Goal: Information Seeking & Learning: Find specific fact

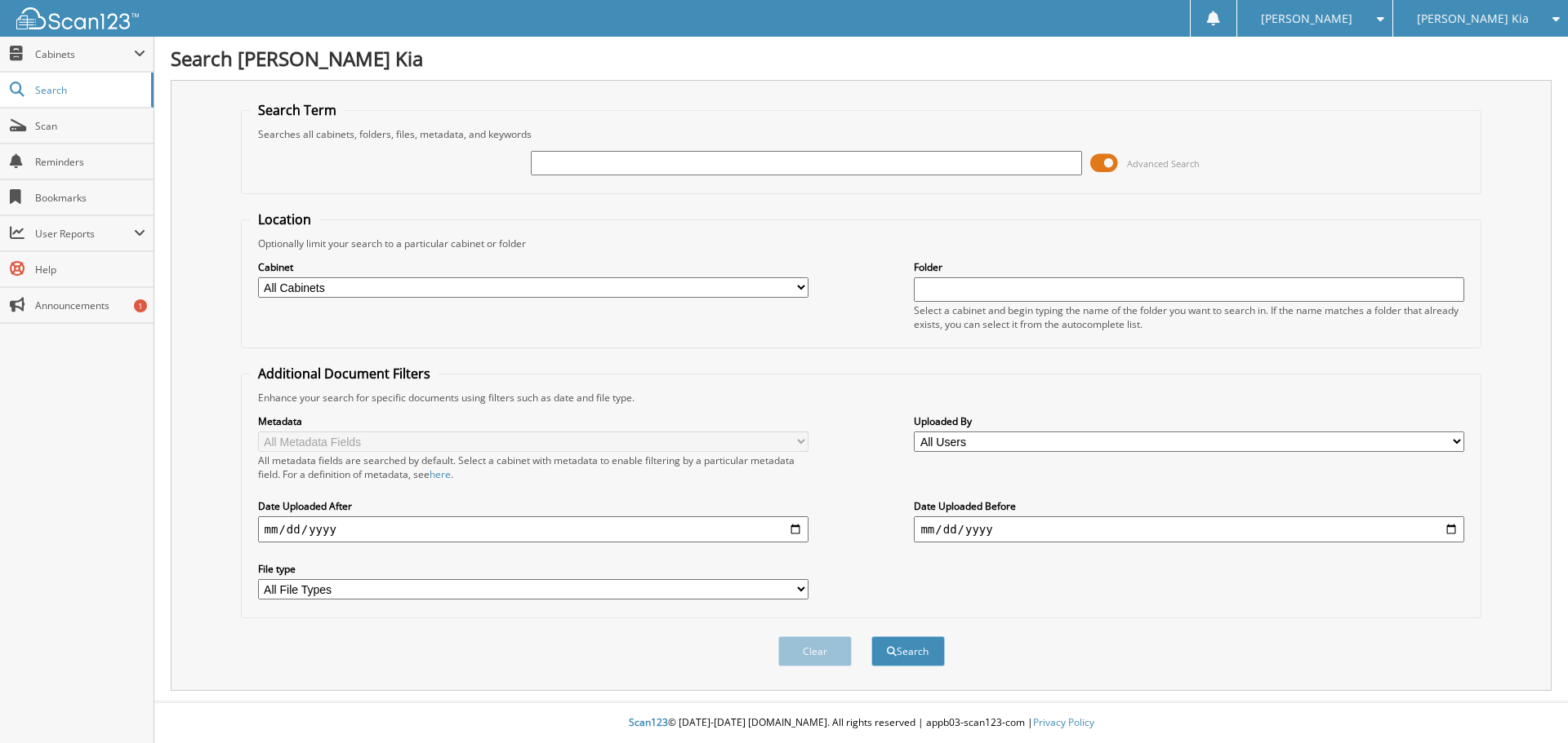
click at [610, 158] on input "text" at bounding box center [805, 163] width 550 height 25
type input "LW279295"
click at [871, 636] on button "Search" at bounding box center [908, 651] width 73 height 30
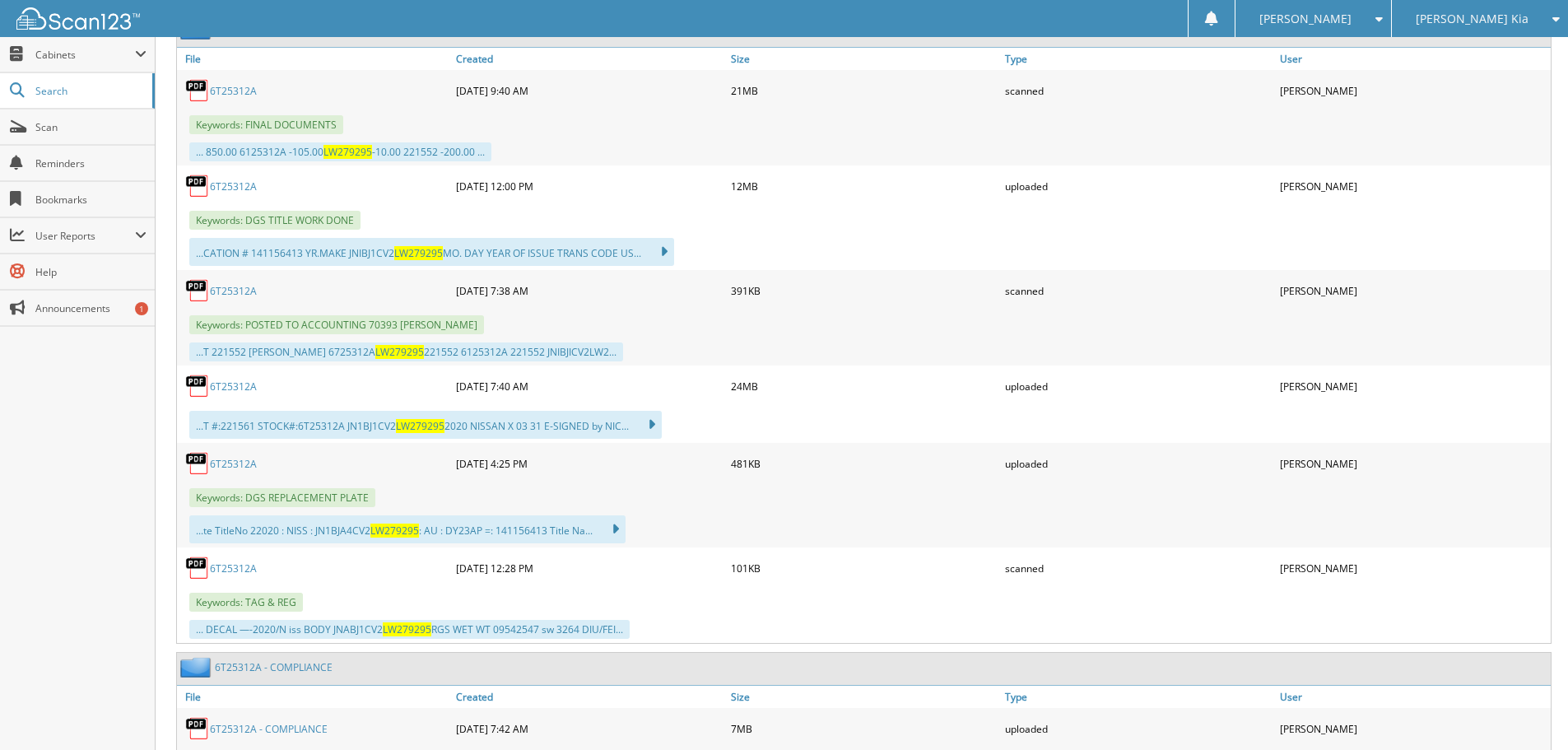
scroll to position [824, 0]
click at [241, 288] on link "6T25312A" at bounding box center [233, 290] width 47 height 14
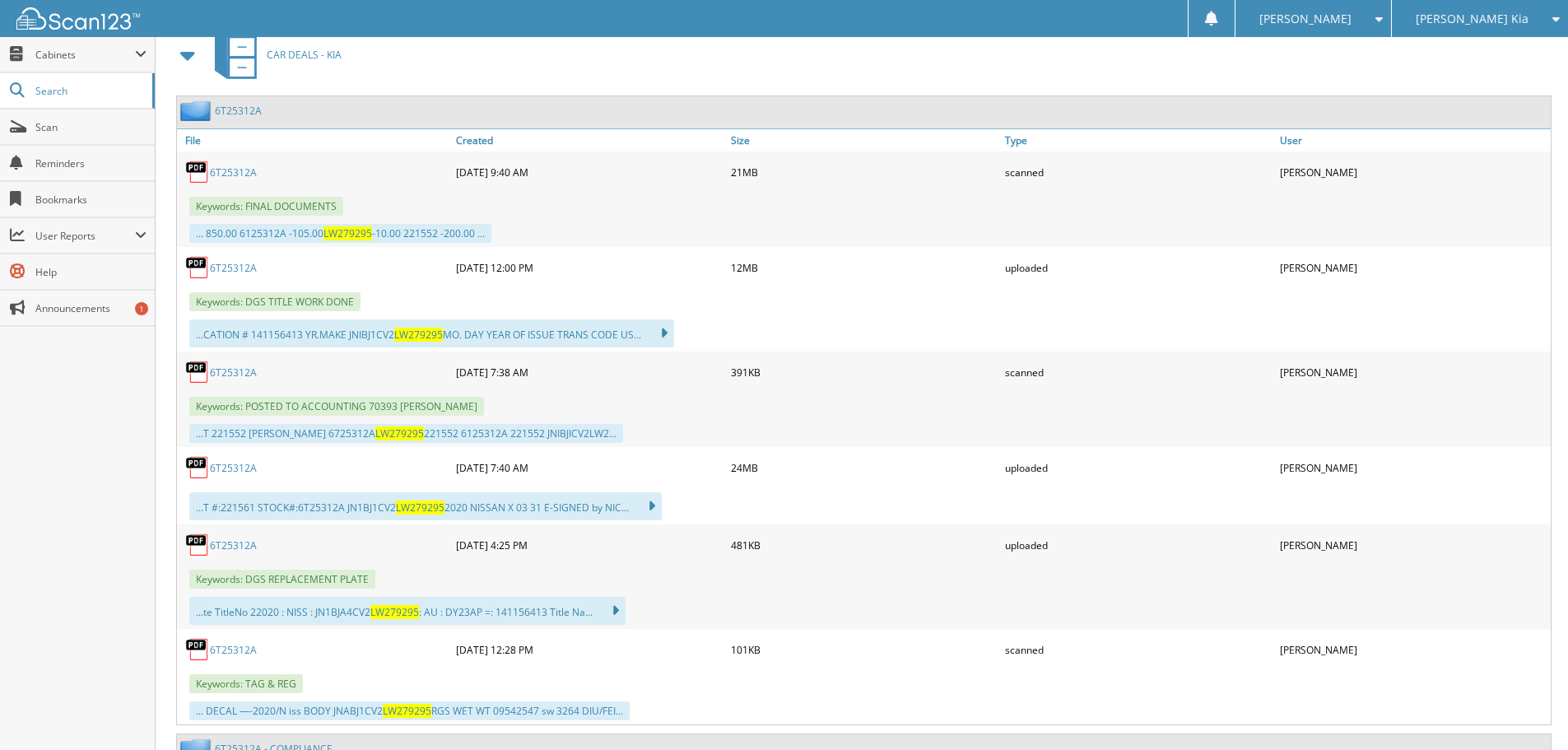
click at [250, 467] on link "6T25312A" at bounding box center [233, 468] width 47 height 14
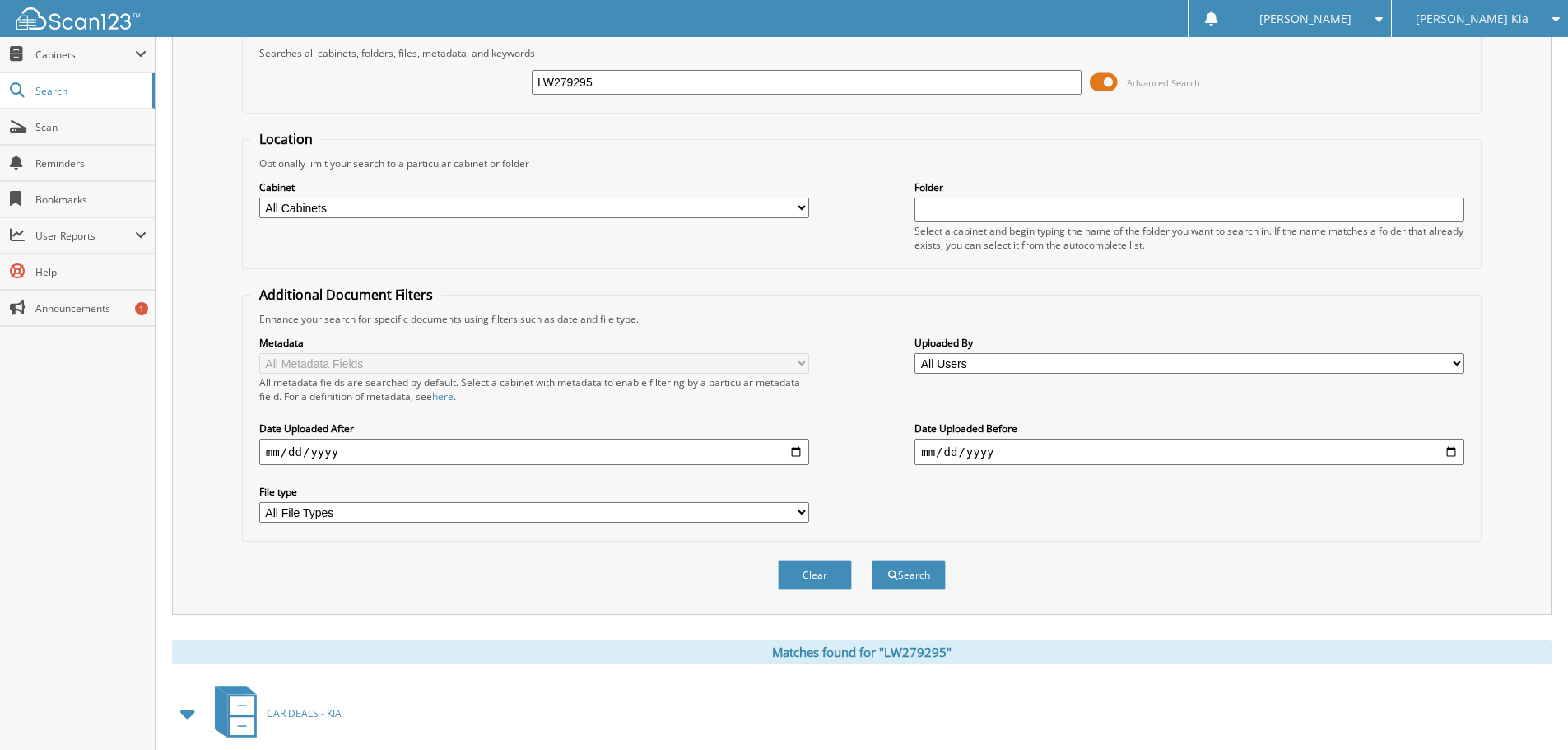
scroll to position [0, 0]
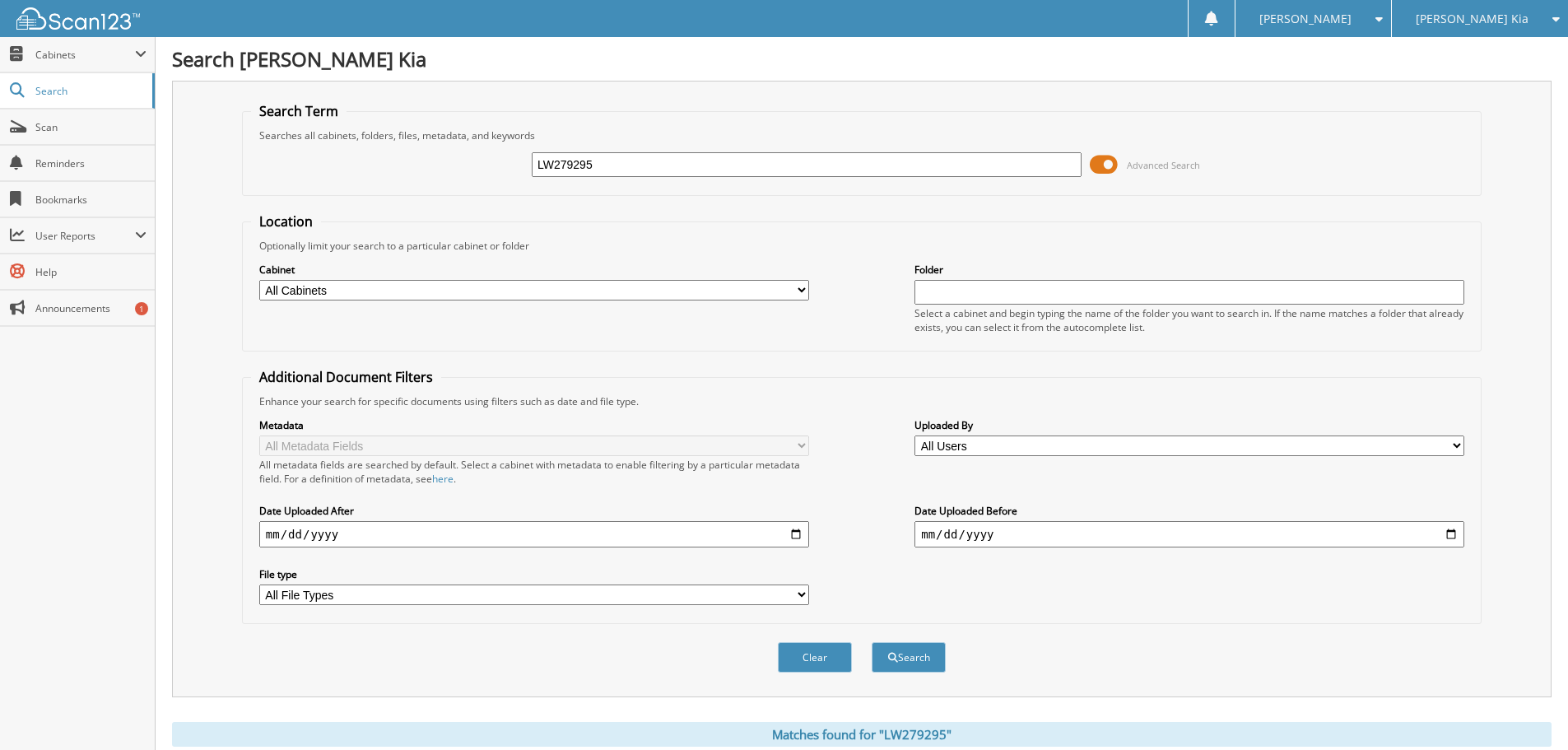
drag, startPoint x: 631, startPoint y: 165, endPoint x: 279, endPoint y: 174, distance: 352.1
click at [279, 174] on div "LW279295 Advanced Search" at bounding box center [861, 165] width 1222 height 45
type input "GREENEPS"
click at [872, 642] on button "Search" at bounding box center [909, 657] width 74 height 30
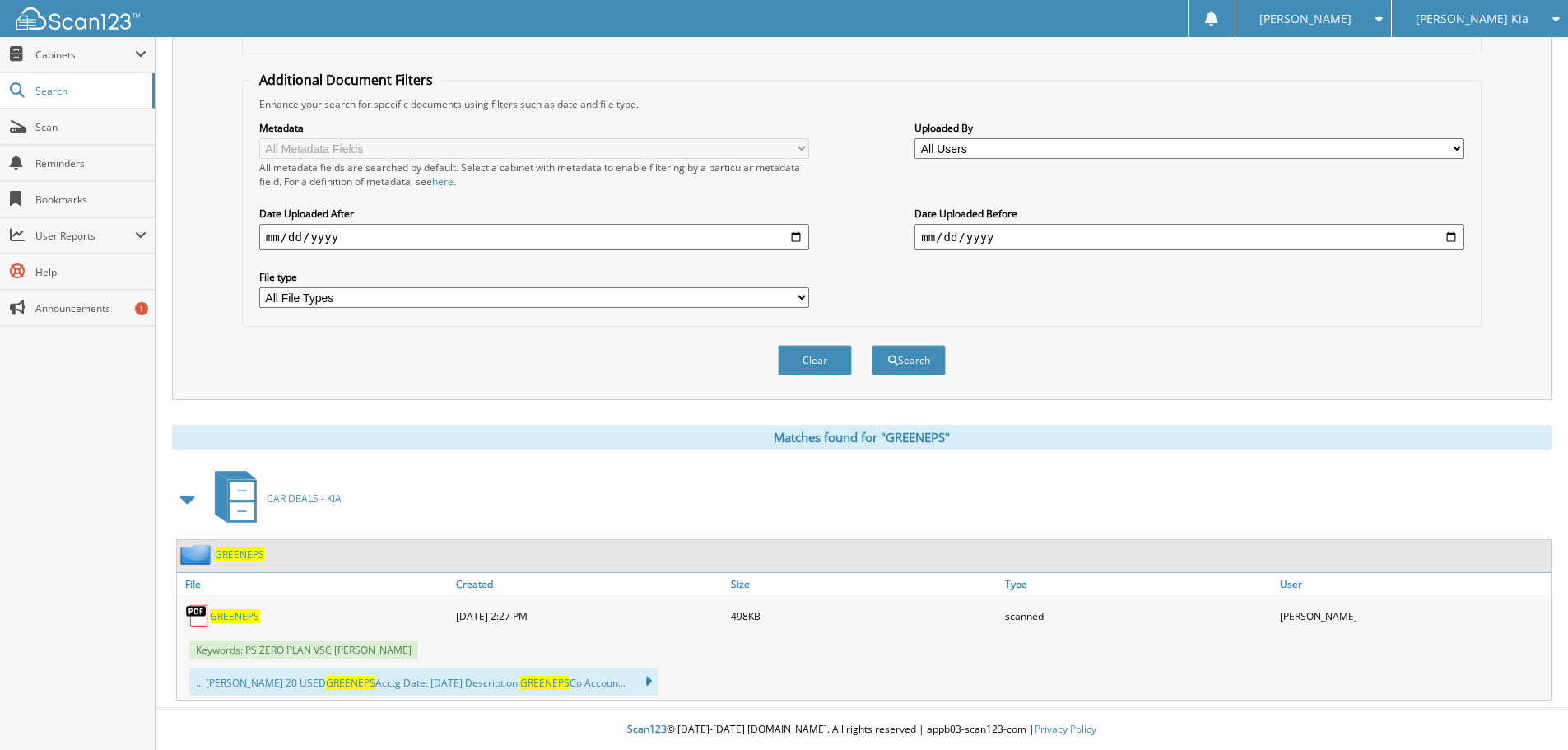
scroll to position [298, 0]
click at [239, 615] on span "GREENEPS" at bounding box center [234, 617] width 49 height 14
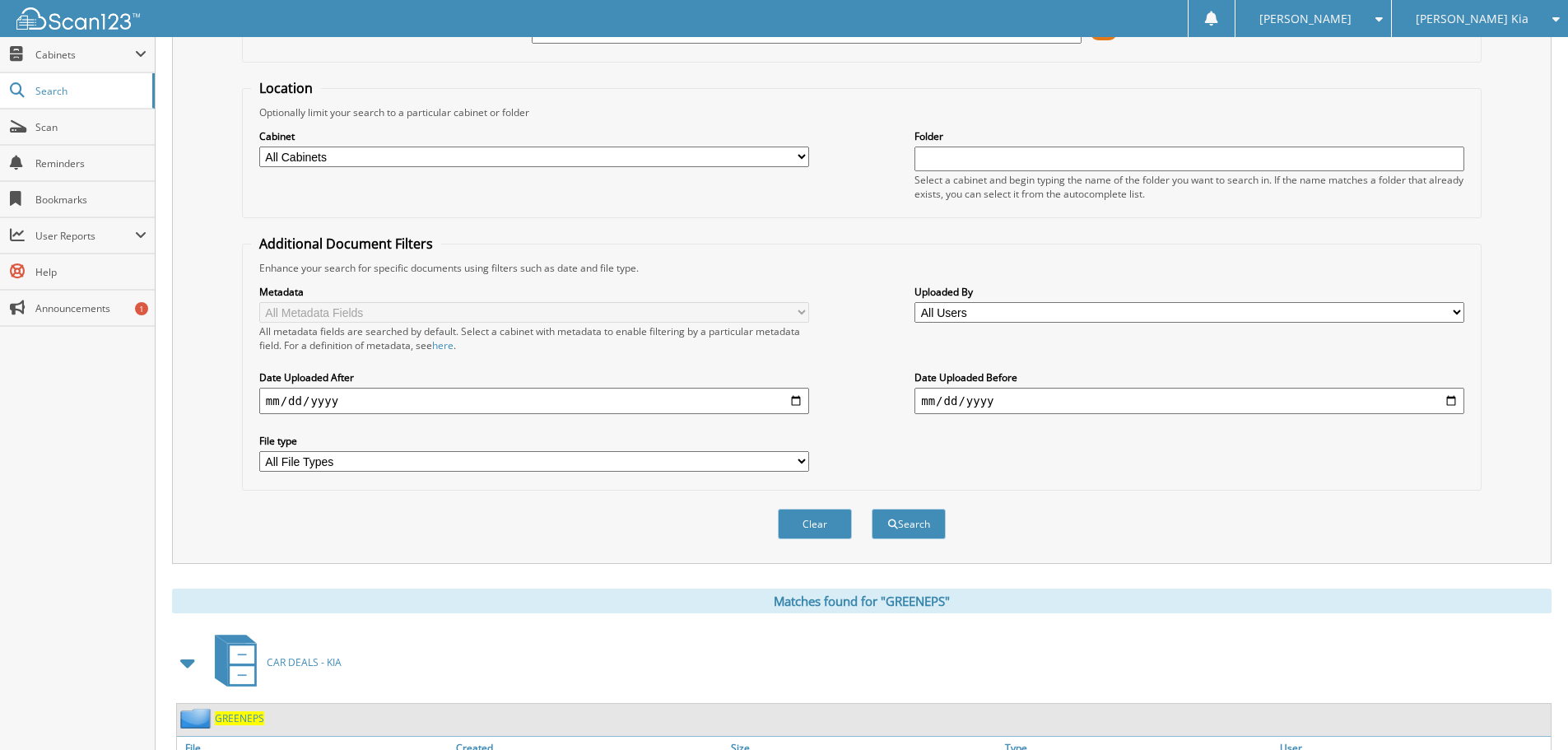
scroll to position [0, 0]
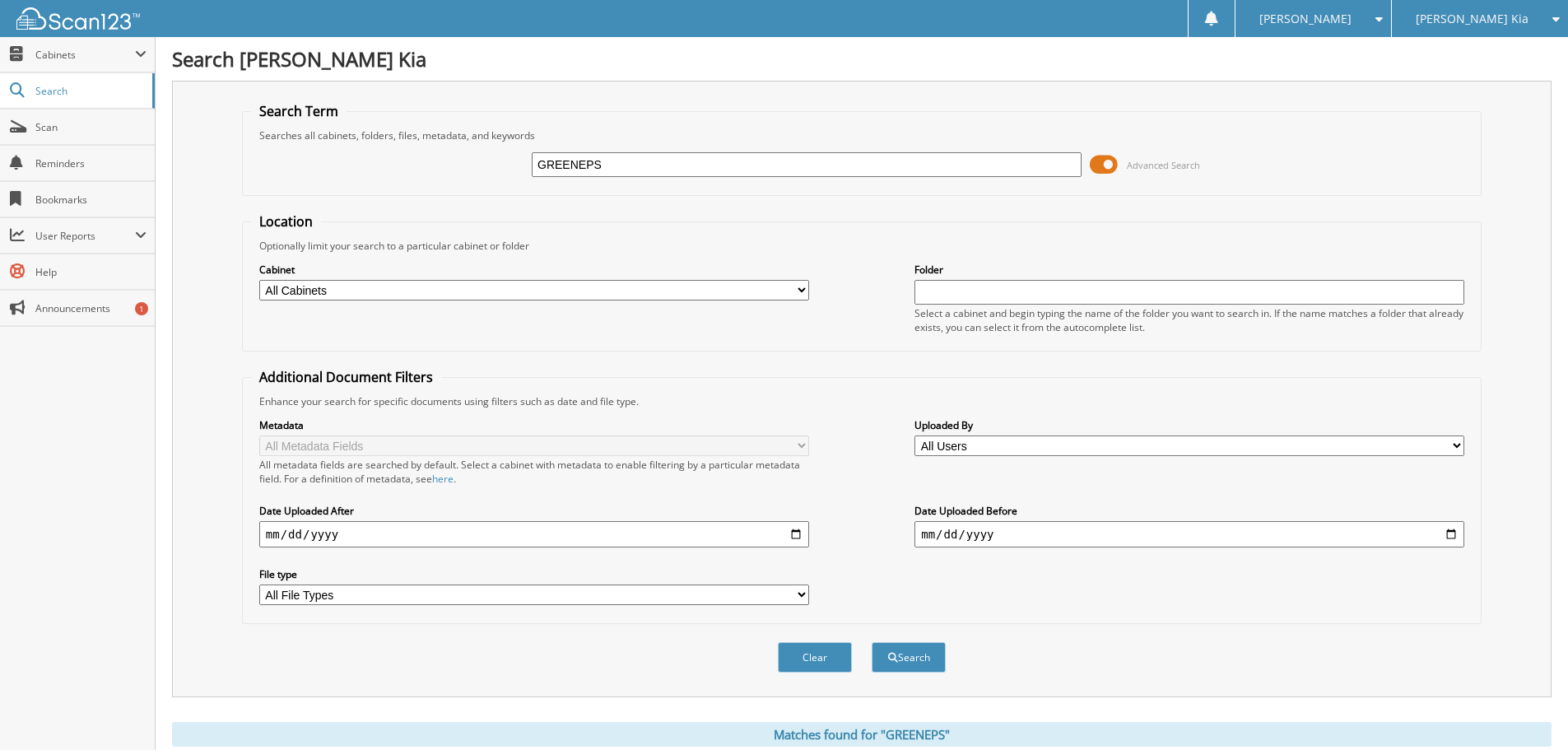
drag, startPoint x: 641, startPoint y: 151, endPoint x: -303, endPoint y: 173, distance: 944.3
click at [0, 173] on html "Vanessa B. Settings Logout Dyer Kia Dyer Chevrolet of Lake Wales Close Search" at bounding box center [784, 524] width 1568 height 1048
drag, startPoint x: 628, startPoint y: 174, endPoint x: 356, endPoint y: 162, distance: 272.3
click at [356, 162] on div "GREENEPS Advanced Search" at bounding box center [861, 165] width 1222 height 45
type input "CRUZPS"
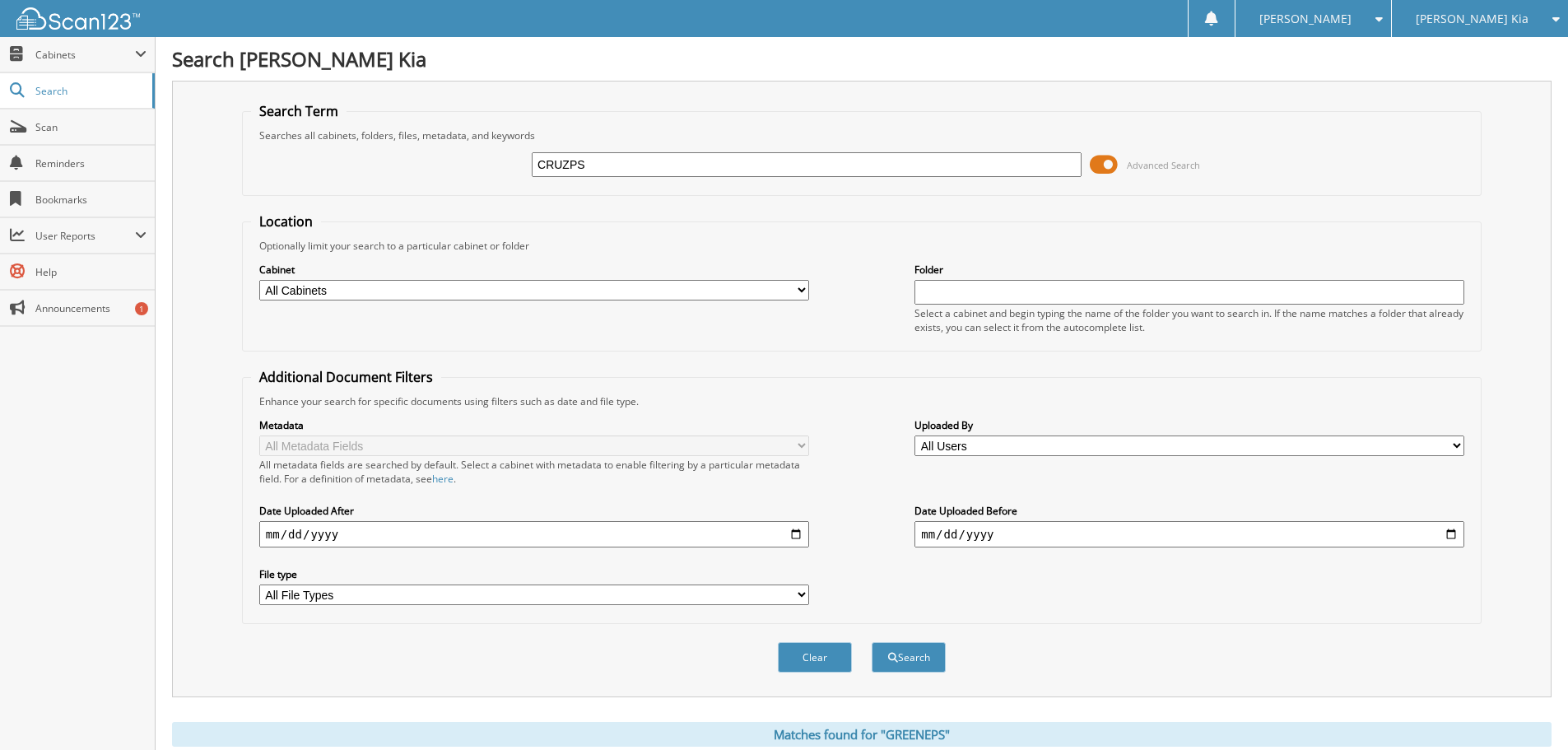
click at [872, 642] on button "Search" at bounding box center [909, 657] width 74 height 30
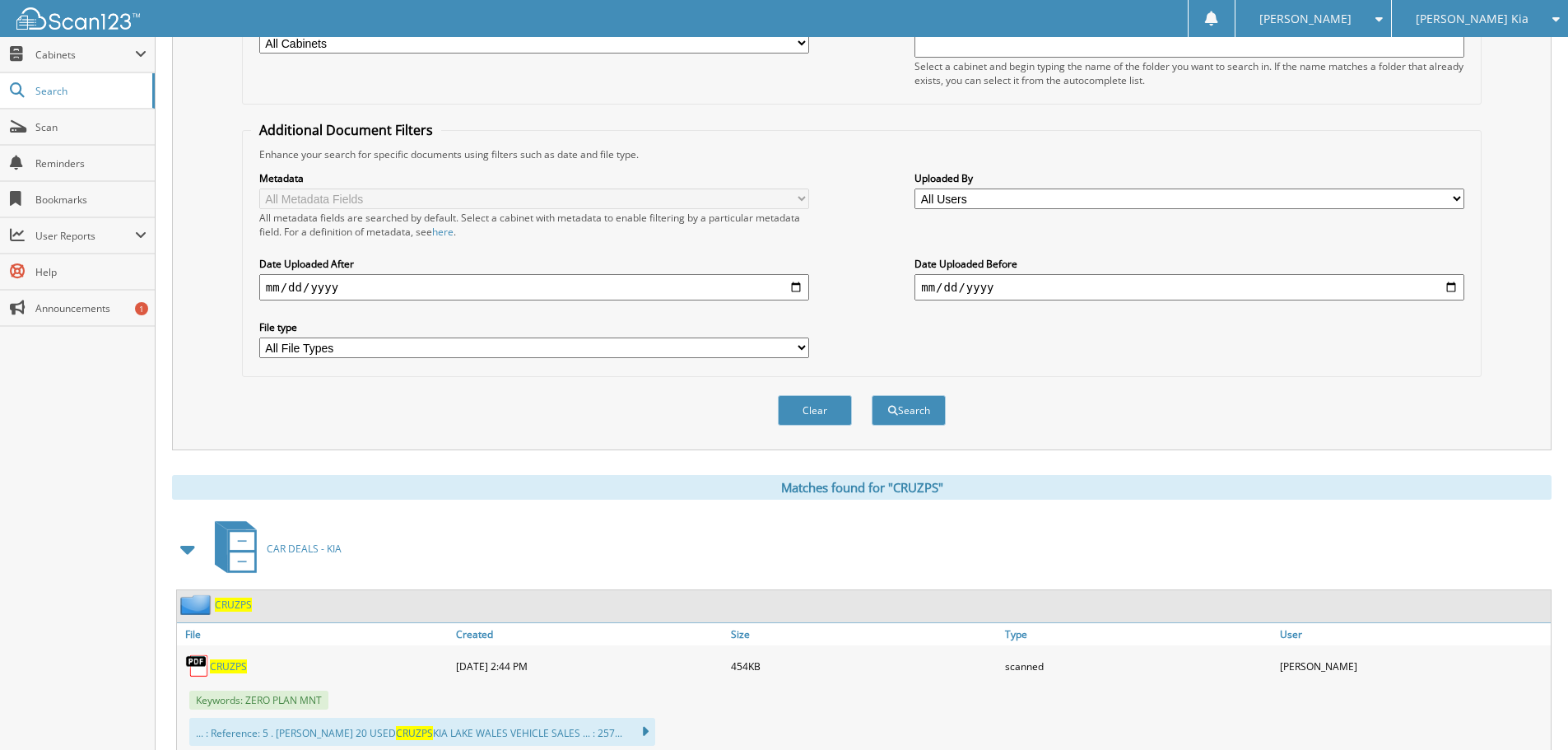
scroll to position [298, 0]
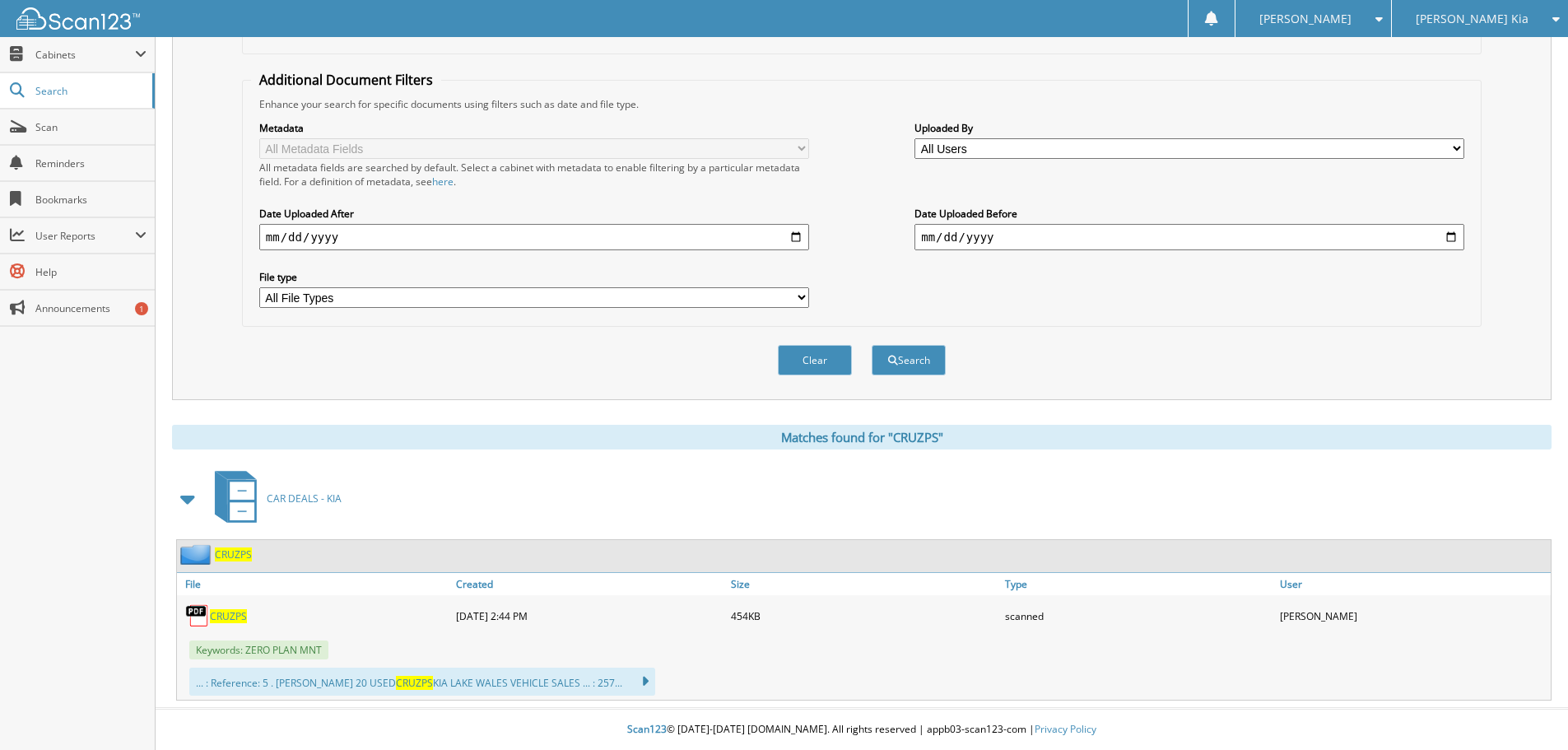
click at [236, 618] on span "CRUZPS" at bounding box center [228, 617] width 37 height 14
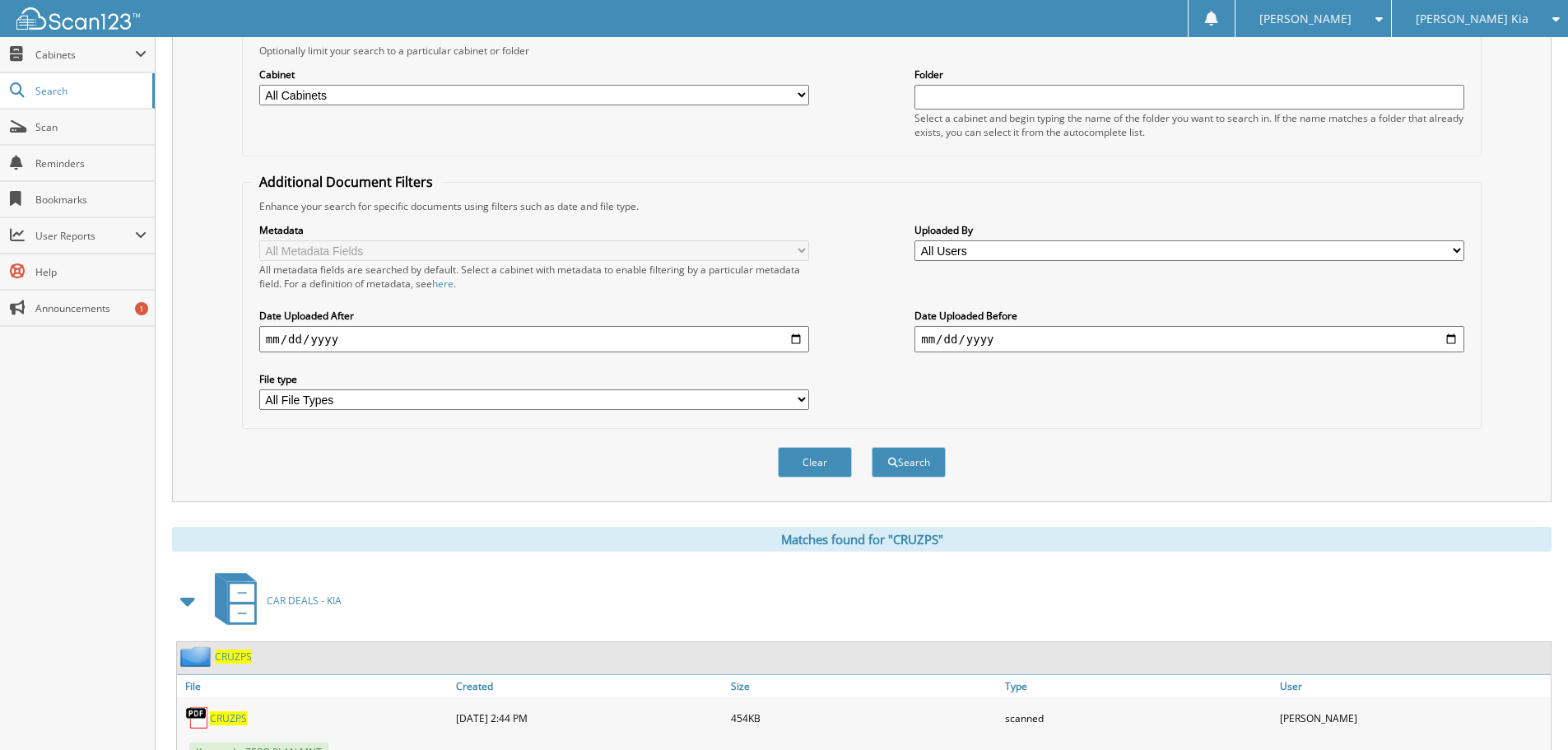
scroll to position [0, 0]
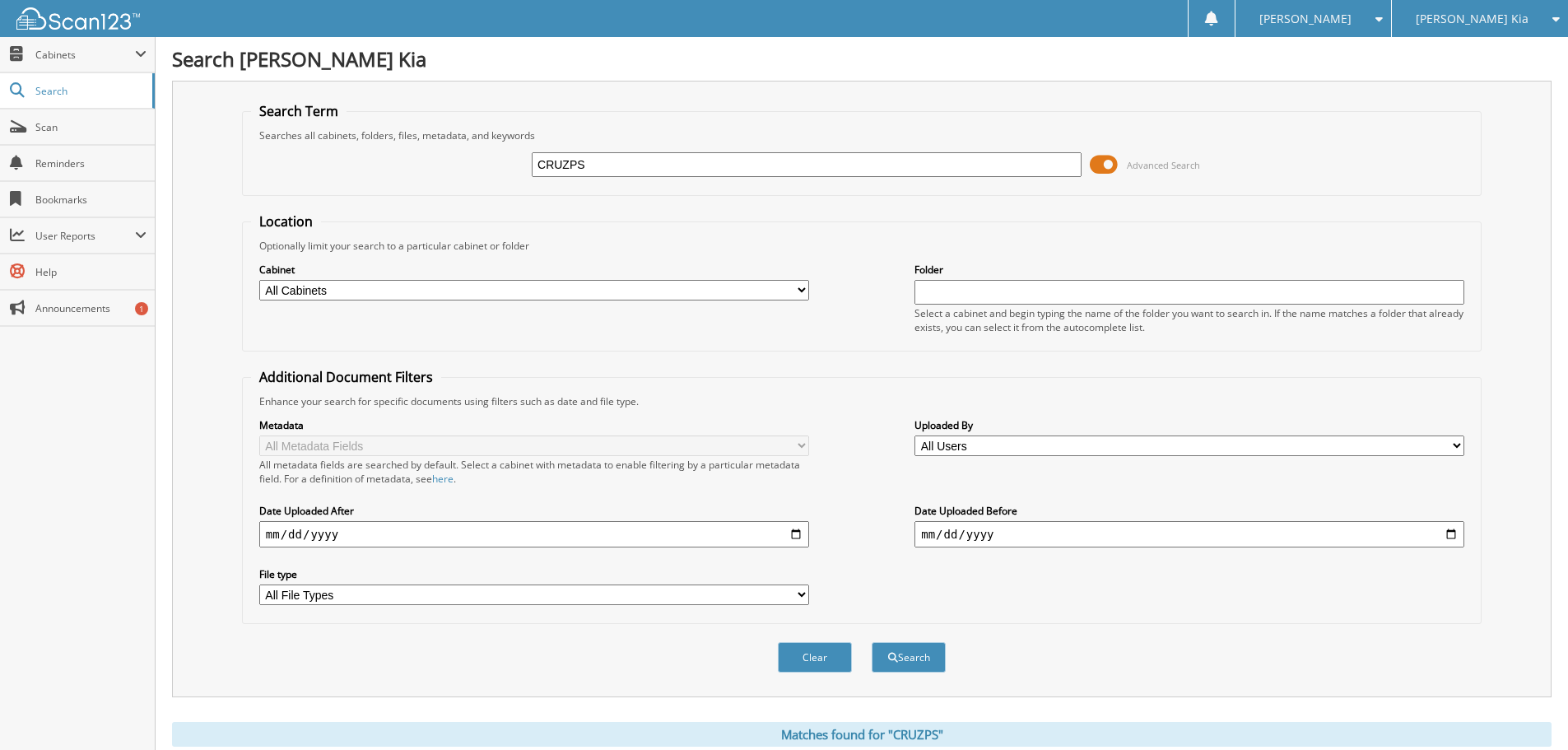
drag, startPoint x: 610, startPoint y: 171, endPoint x: 254, endPoint y: 171, distance: 356.0
click at [254, 171] on div "CRUZPS Advanced Search" at bounding box center [861, 165] width 1222 height 45
type input "FX038909"
click at [872, 642] on button "Search" at bounding box center [909, 657] width 74 height 30
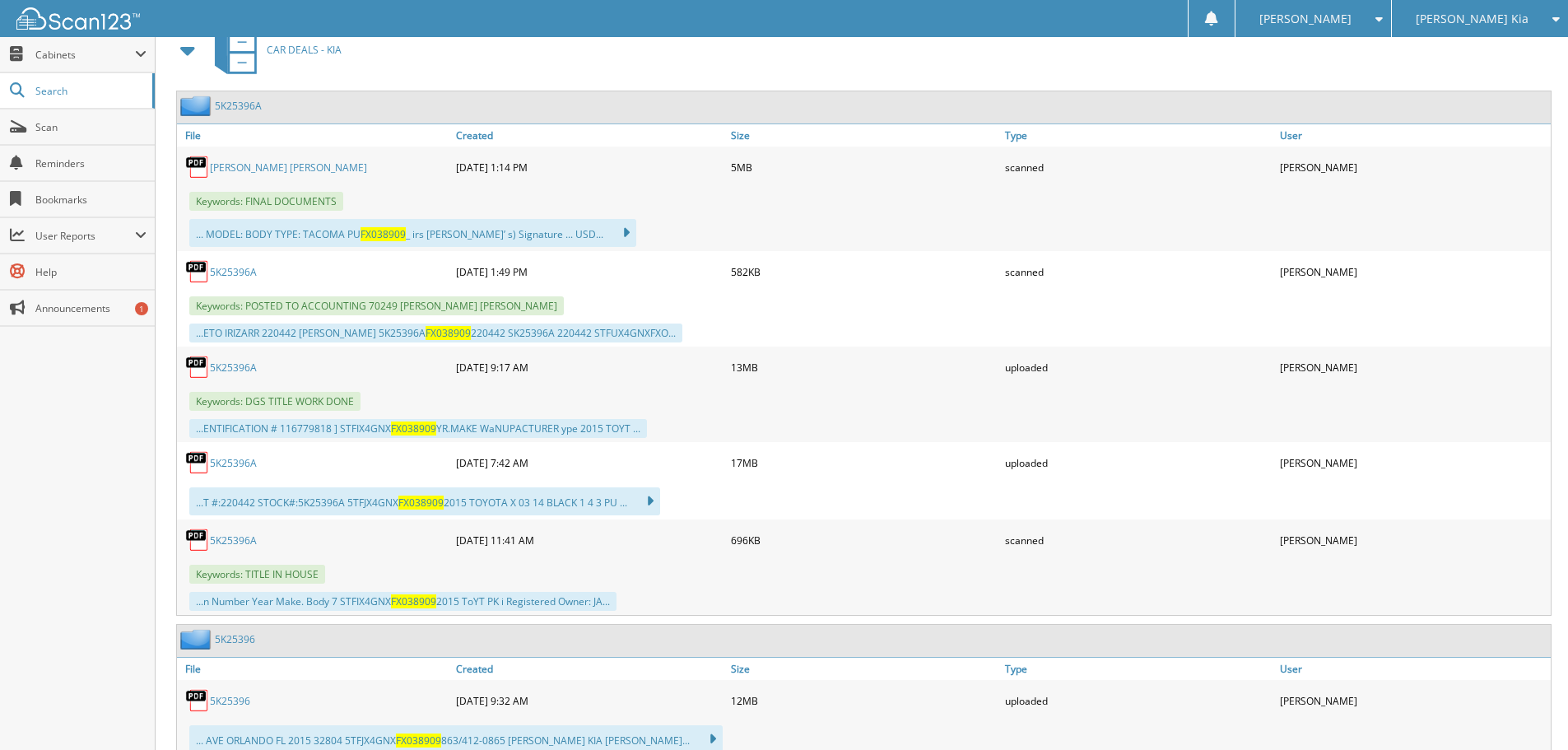
scroll to position [824, 0]
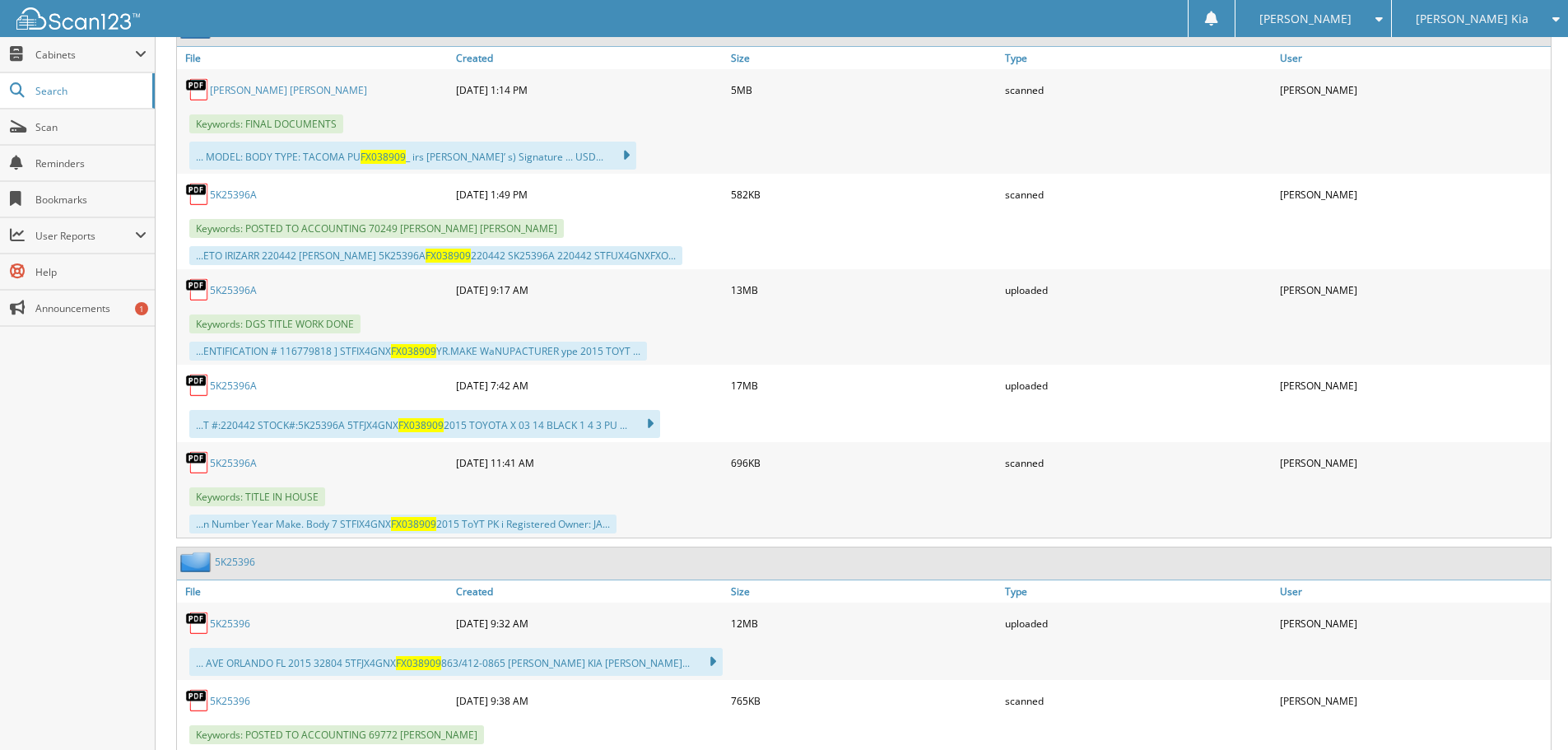
click at [231, 194] on link "5K25396A" at bounding box center [233, 194] width 47 height 14
click at [239, 386] on link "5K25396A" at bounding box center [233, 385] width 47 height 14
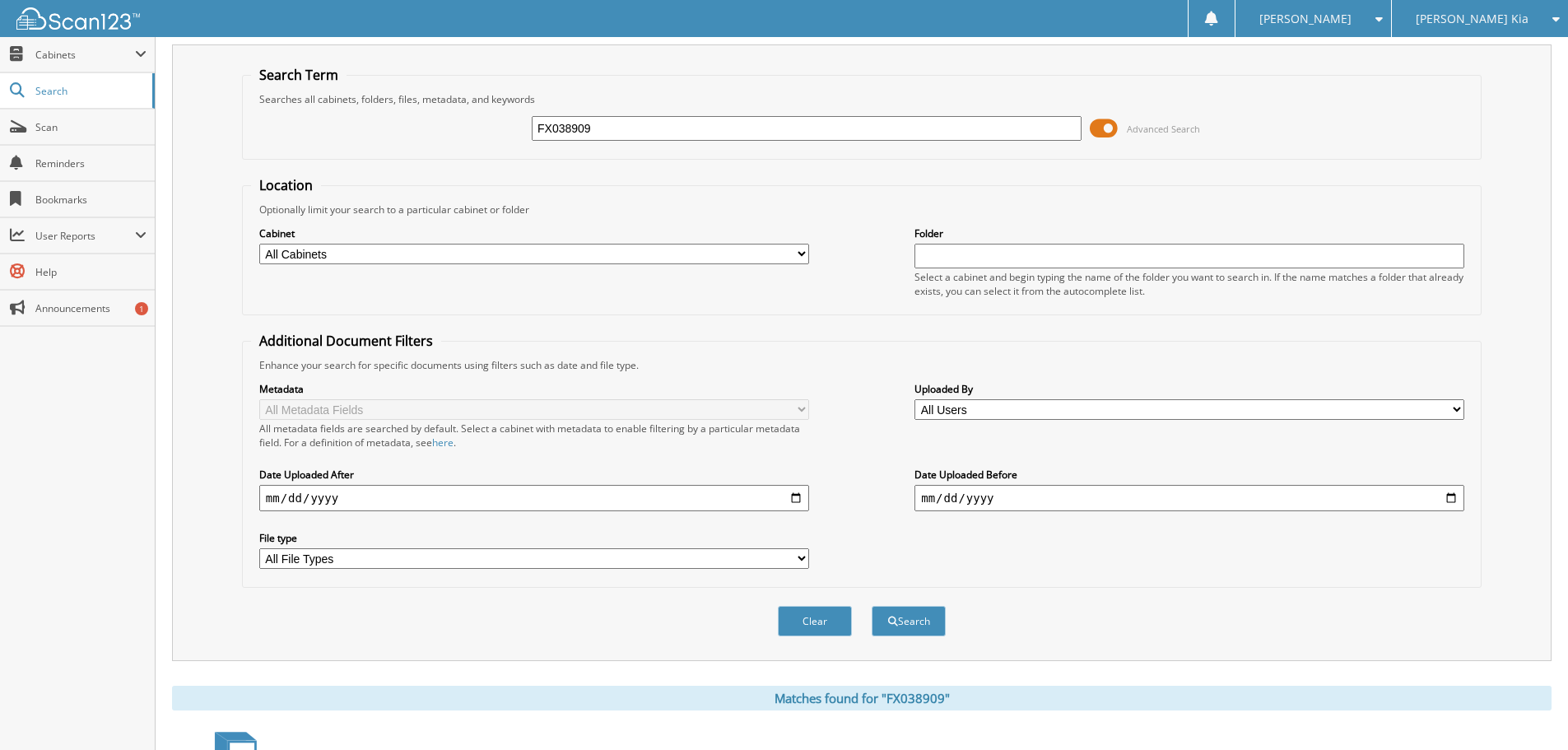
scroll to position [0, 0]
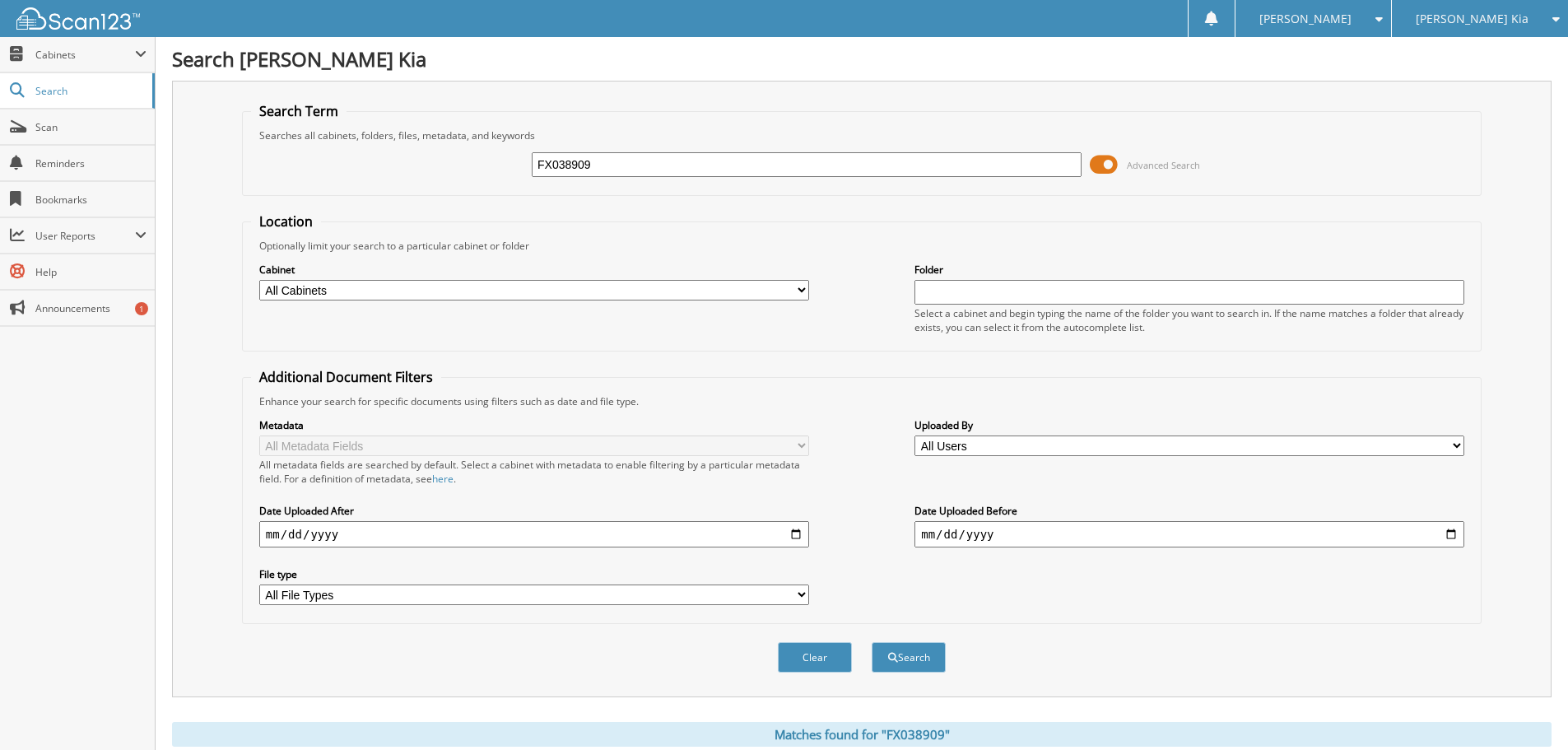
drag, startPoint x: 818, startPoint y: 221, endPoint x: 823, endPoint y: 206, distance: 15.8
click at [816, 220] on fieldset "Location Optionally limit your search to a particular cabinet or folder Cabinet…" at bounding box center [862, 282] width 1240 height 139
